Goal: Task Accomplishment & Management: Complete application form

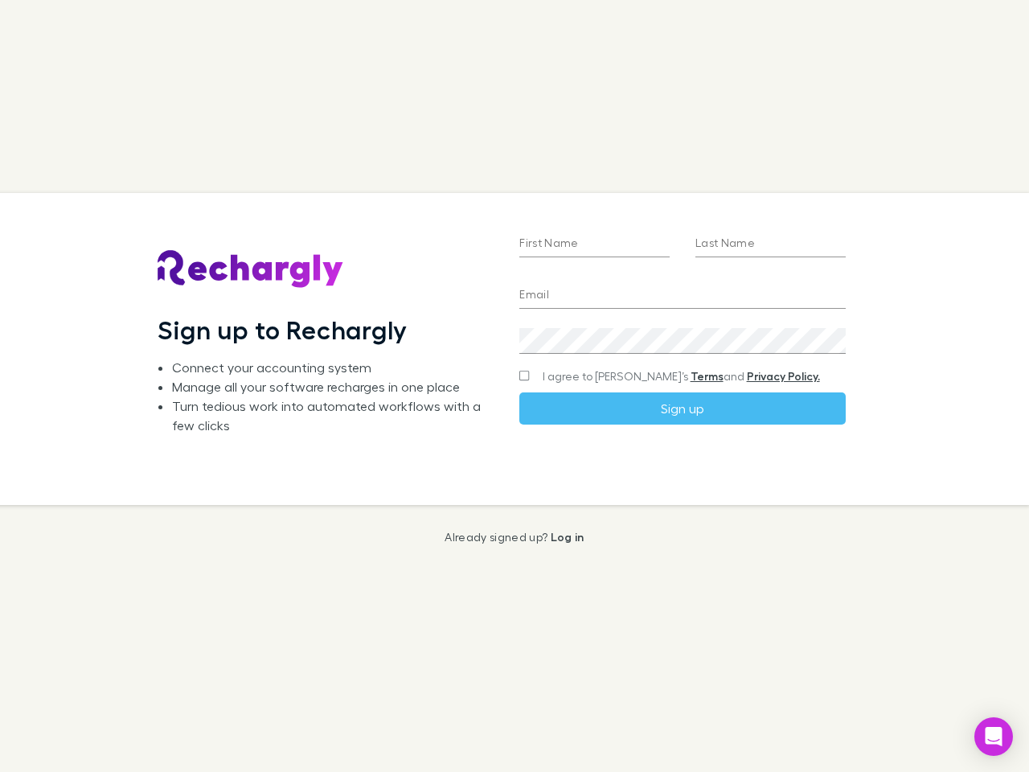
click at [515, 386] on div "First Name Last Name Email Create a password I agree to Rechargly’s Terms and P…" at bounding box center [682, 349] width 351 height 312
click at [594, 244] on input "First Name" at bounding box center [594, 245] width 150 height 26
click at [770, 244] on input "Last Name" at bounding box center [770, 245] width 150 height 26
click at [682, 296] on input "Email" at bounding box center [682, 296] width 326 height 26
click at [682, 341] on div "Create a password" at bounding box center [682, 334] width 326 height 39
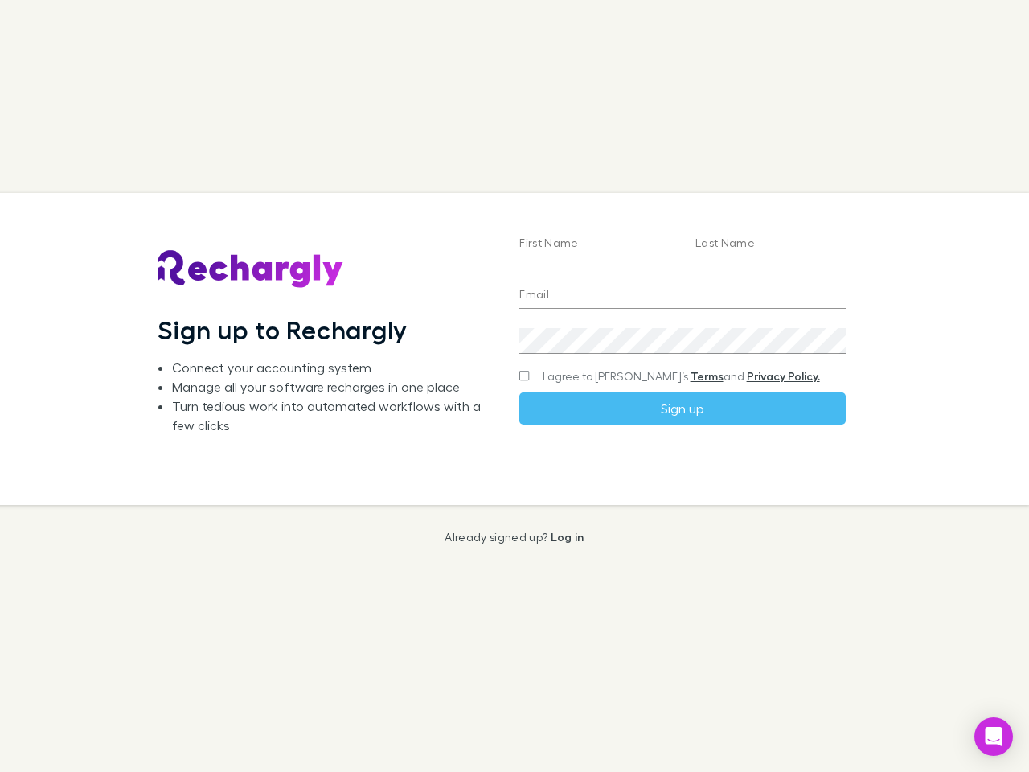
click at [650, 376] on form "First Name Last Name Email Create a password I agree to Rechargly’s Terms and P…" at bounding box center [682, 302] width 326 height 244
click at [691, 383] on link "Terms" at bounding box center [707, 376] width 33 height 14
click at [994, 736] on icon "Open Intercom Messenger" at bounding box center [994, 736] width 17 height 19
